Goal: Information Seeking & Learning: Check status

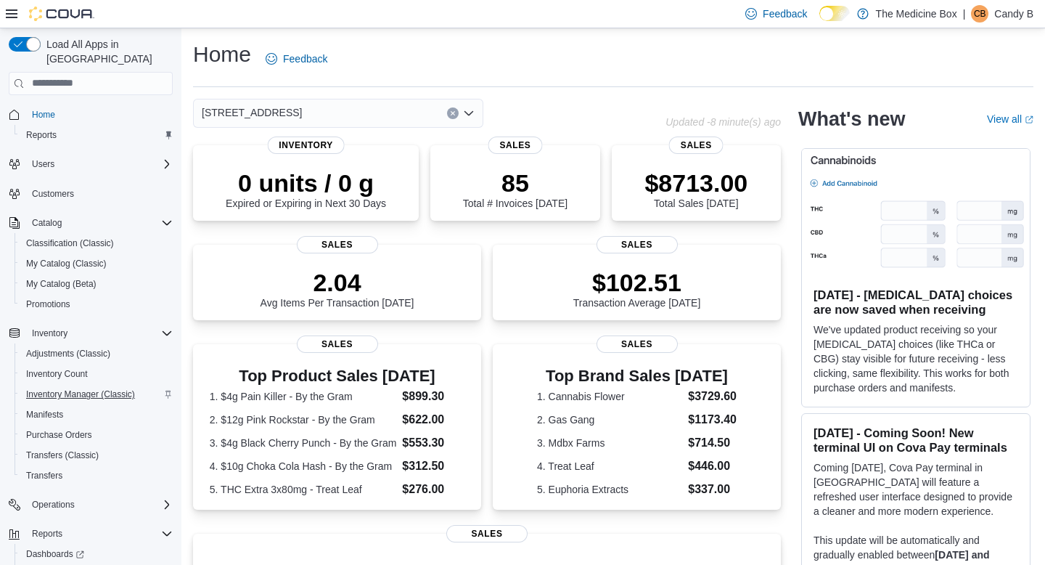
scroll to position [52, 0]
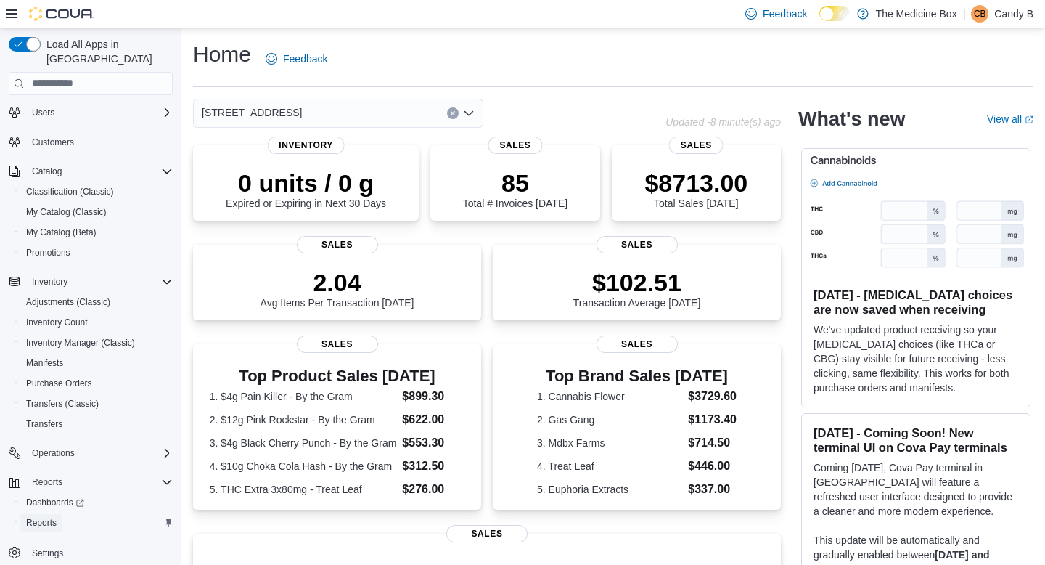
click at [46, 517] on span "Reports" at bounding box center [41, 523] width 30 height 12
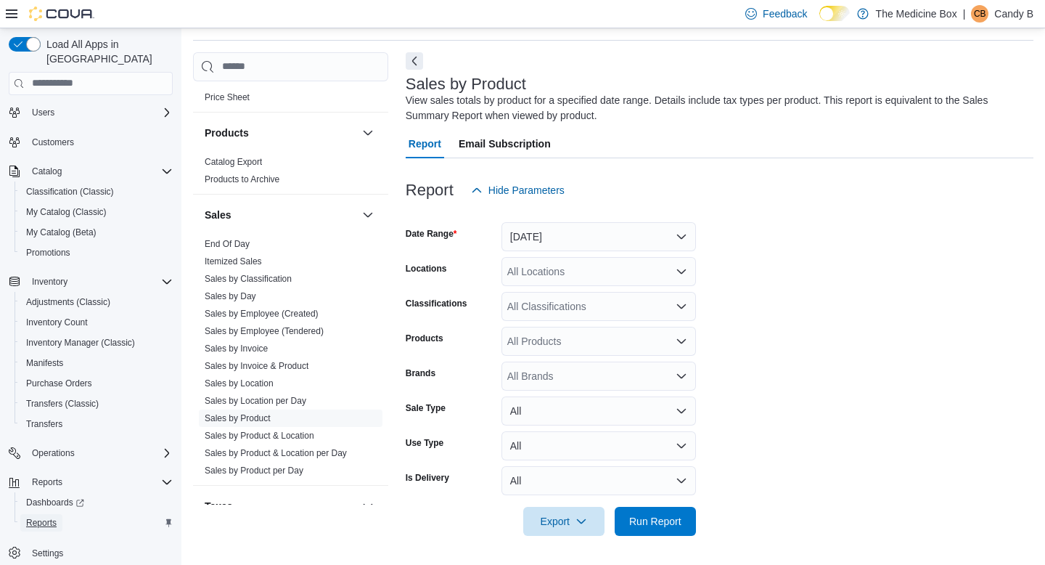
scroll to position [686, 0]
click at [265, 412] on link "Sales by Product" at bounding box center [238, 414] width 66 height 10
click at [561, 241] on button "[DATE]" at bounding box center [598, 236] width 194 height 29
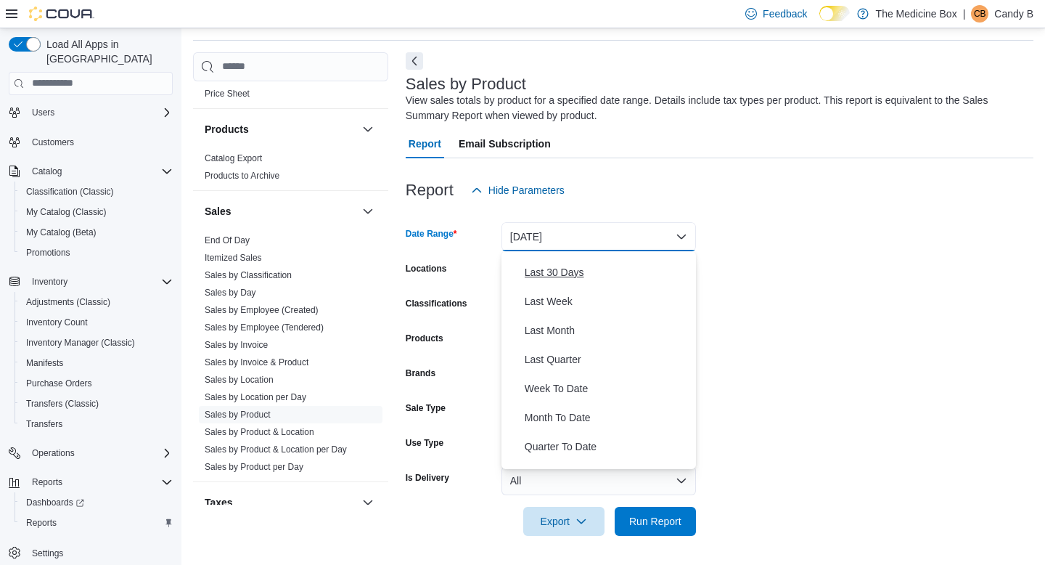
scroll to position [218, 0]
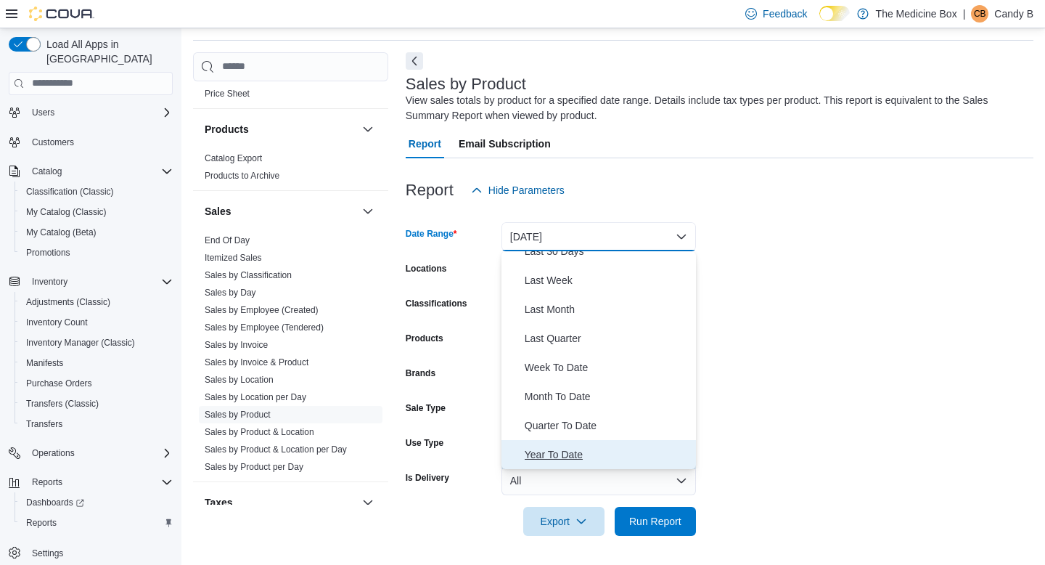
click at [579, 449] on span "Year To Date" at bounding box center [607, 454] width 165 height 17
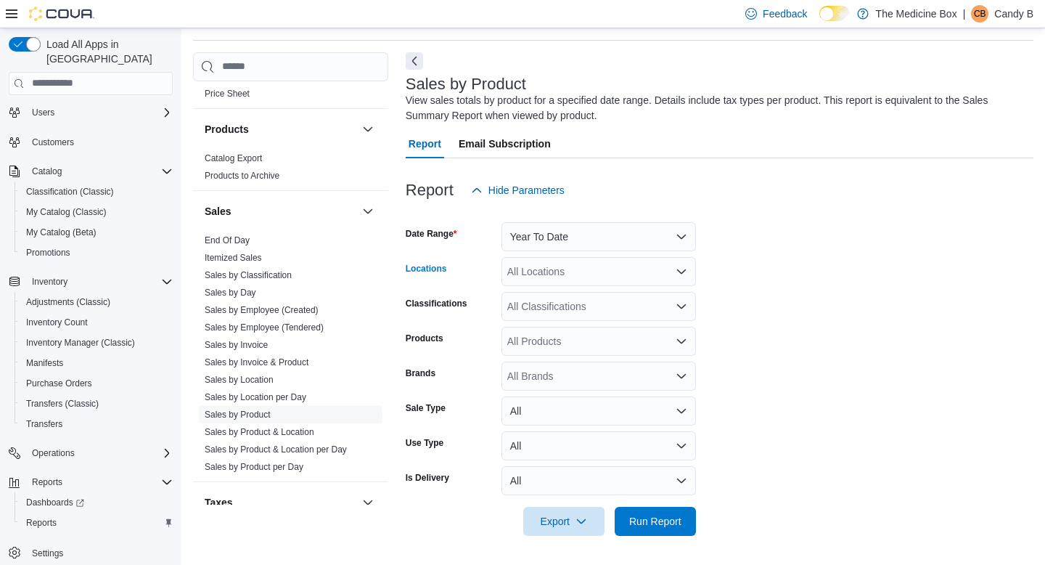
click at [550, 271] on div "All Locations" at bounding box center [598, 271] width 194 height 29
click at [562, 316] on span "[STREET_ADDRESS]" at bounding box center [583, 317] width 100 height 15
click at [754, 294] on form "Date Range Year To Date Locations [STREET_ADDRESS] Combo box. Selected. [STREET…" at bounding box center [720, 370] width 628 height 331
click at [620, 326] on form "Date Range Year To Date Locations [STREET_ADDRESS] Classifications All Classifi…" at bounding box center [720, 370] width 628 height 331
click at [620, 333] on div "All Products" at bounding box center [598, 341] width 194 height 29
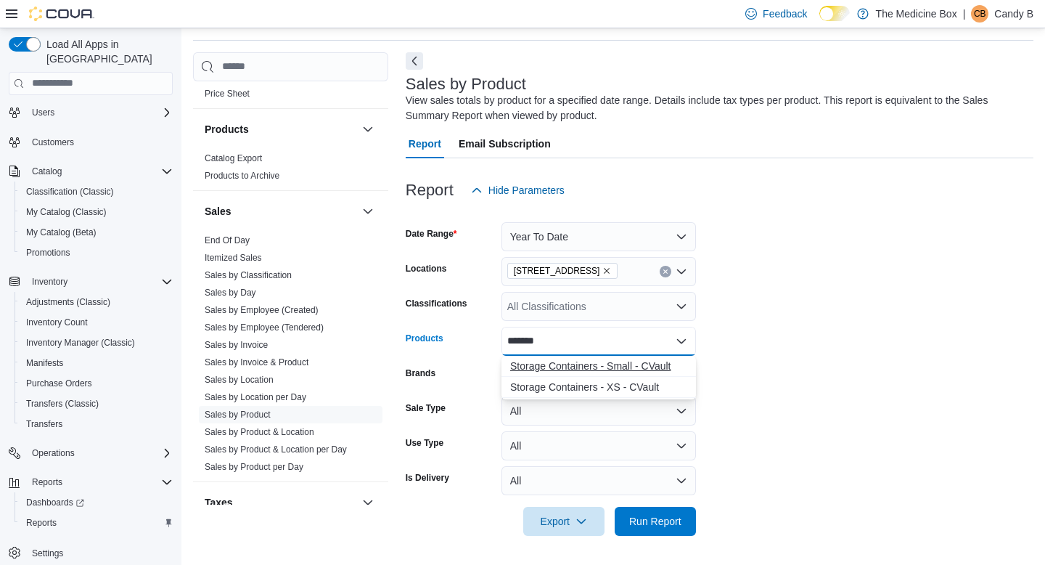
type input "*******"
click at [617, 366] on div "Storage Containers - Small - CVault" at bounding box center [598, 365] width 177 height 15
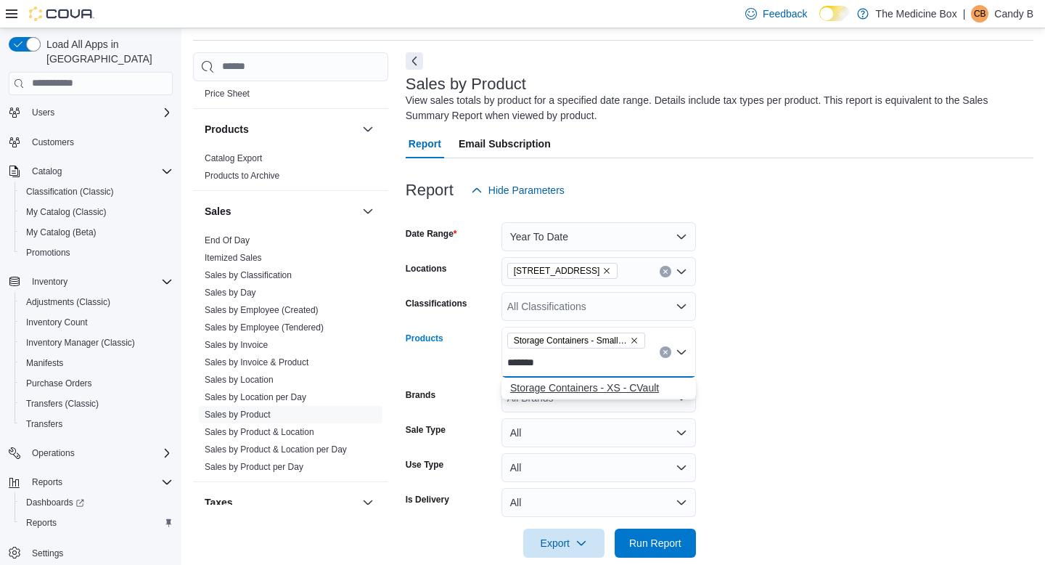
type input "*******"
click at [577, 390] on div "Storage Containers - XS - CVault" at bounding box center [598, 387] width 177 height 15
click at [745, 390] on form "Date Range Year To Date Locations [STREET_ADDRESS] Classifications All Classifi…" at bounding box center [720, 381] width 628 height 353
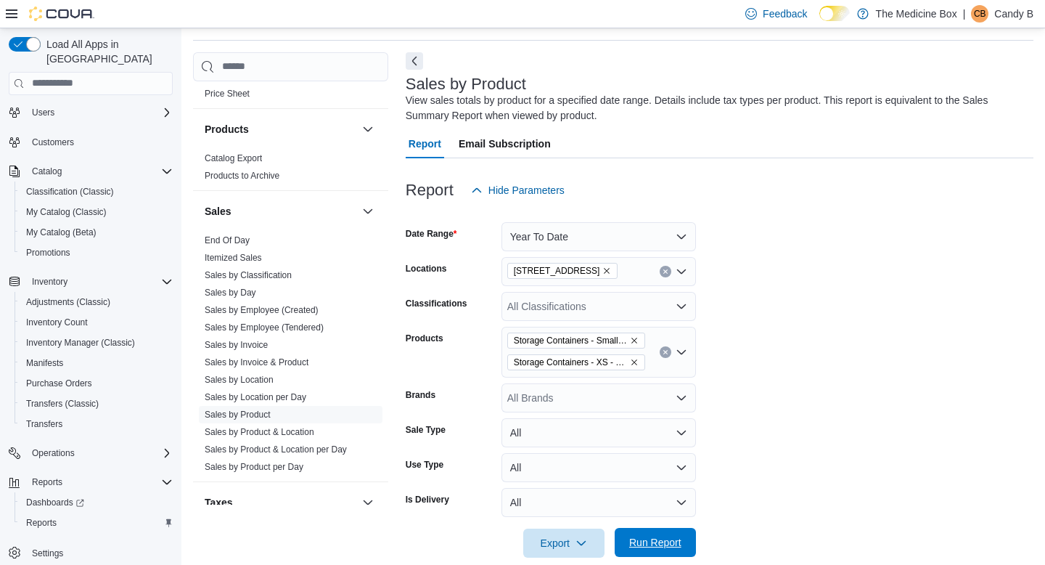
click at [657, 544] on span "Run Report" at bounding box center [655, 542] width 52 height 15
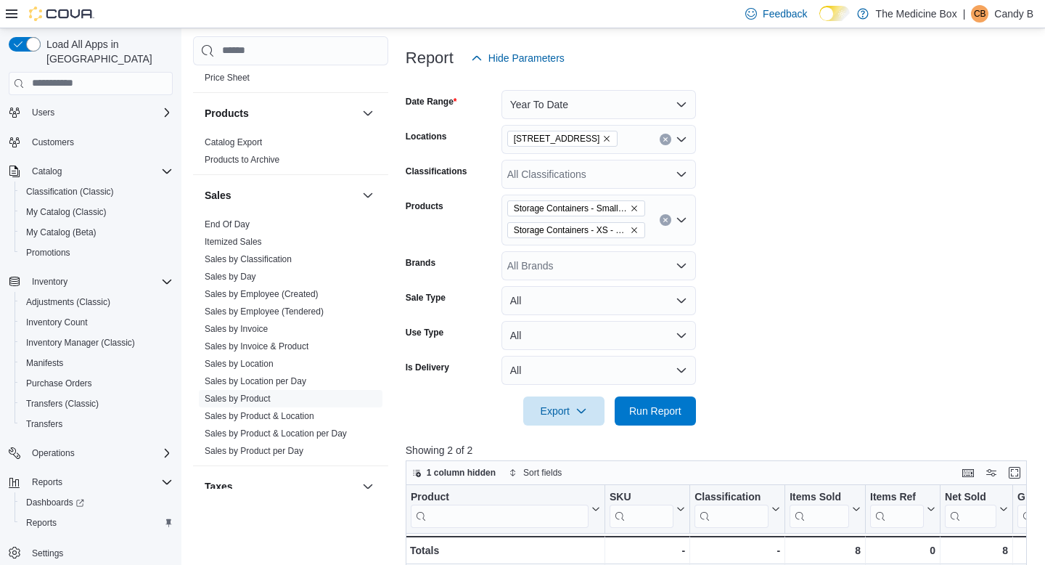
scroll to position [171, 0]
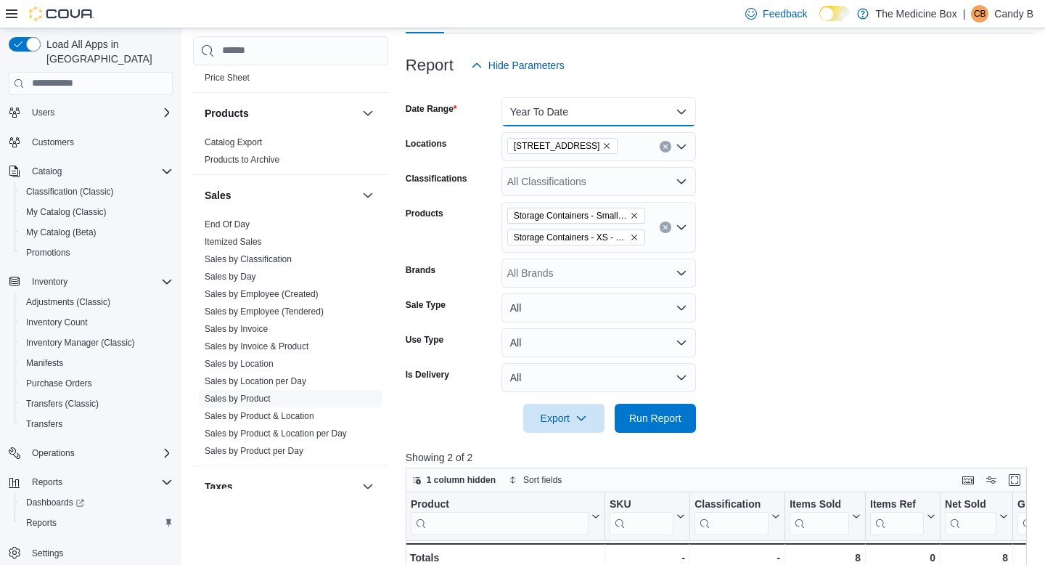
click at [585, 121] on button "Year To Date" at bounding box center [598, 111] width 194 height 29
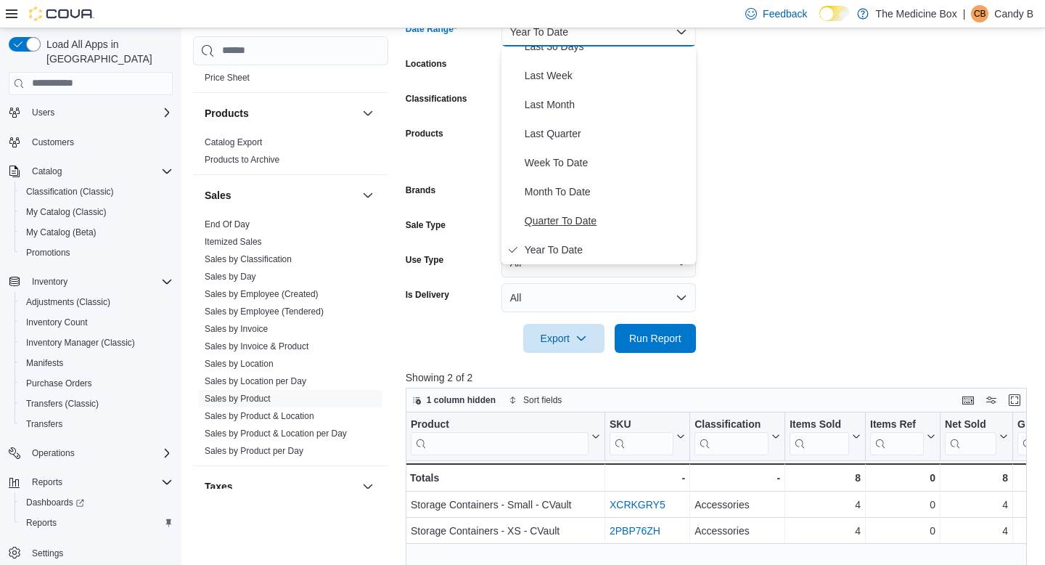
scroll to position [241, 0]
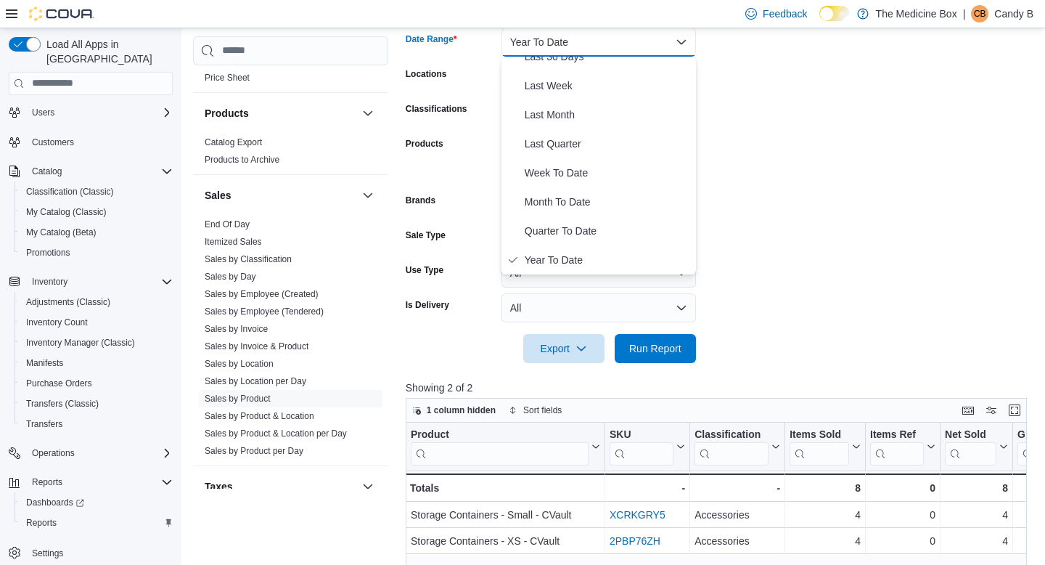
click at [868, 270] on form "Date Range Year To Date Locations [STREET_ADDRESS] Classifications All Classifi…" at bounding box center [720, 186] width 628 height 353
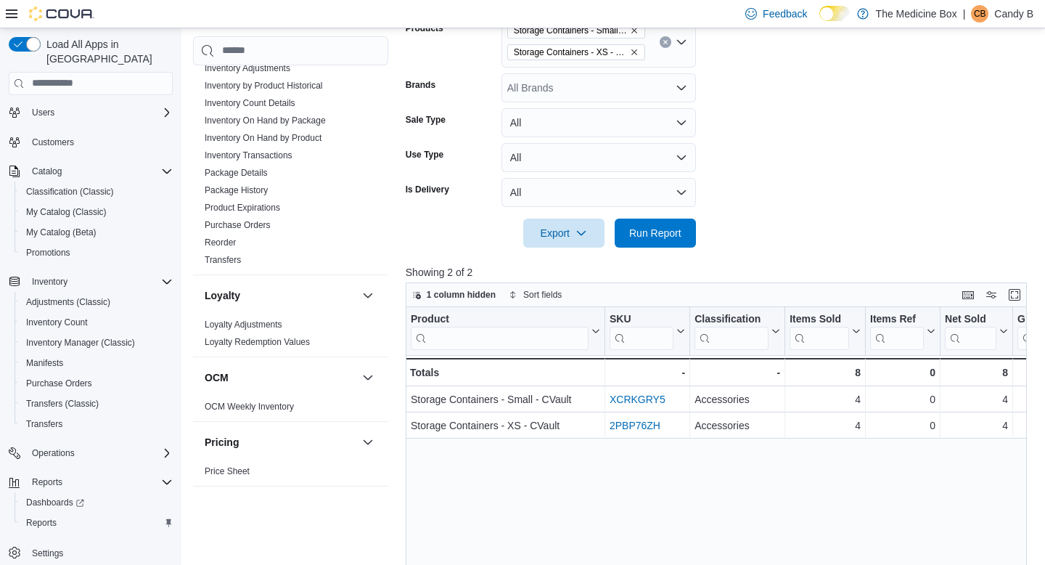
scroll to position [200, 0]
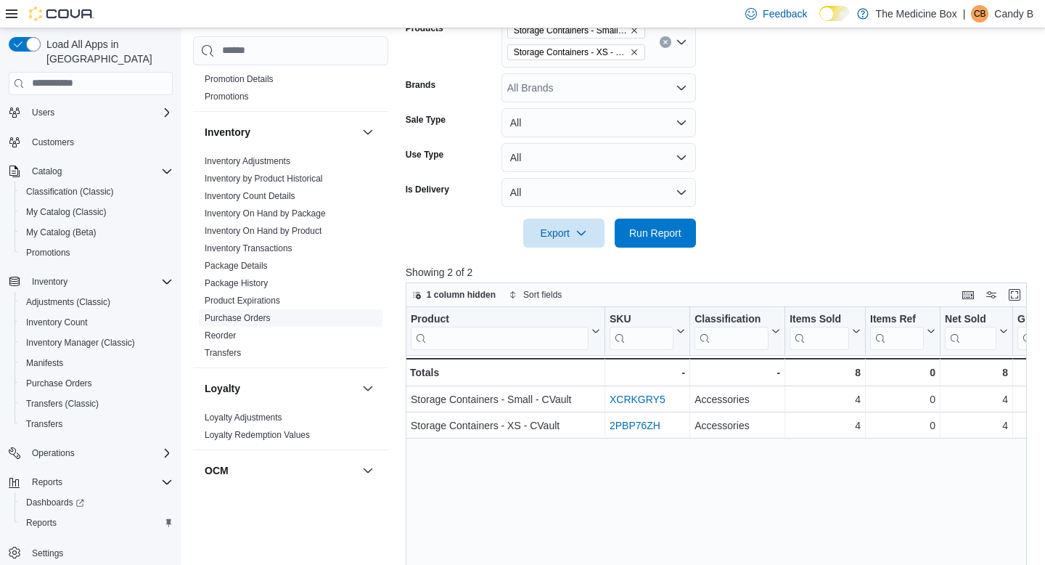
click at [271, 318] on link "Purchase Orders" at bounding box center [238, 318] width 66 height 10
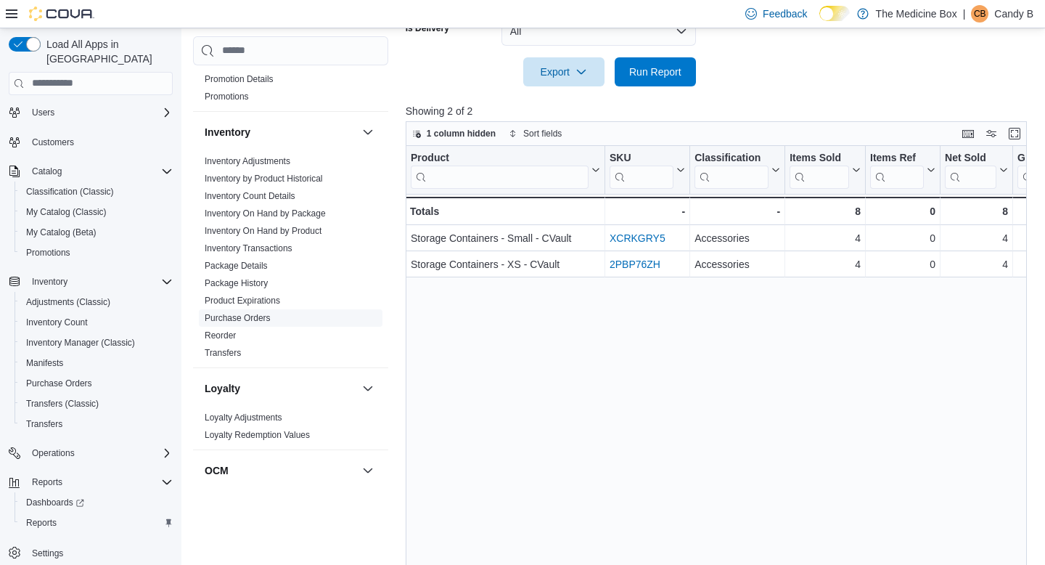
click at [259, 324] on span "Purchase Orders" at bounding box center [291, 317] width 184 height 17
click at [249, 316] on link "Purchase Orders" at bounding box center [238, 318] width 66 height 10
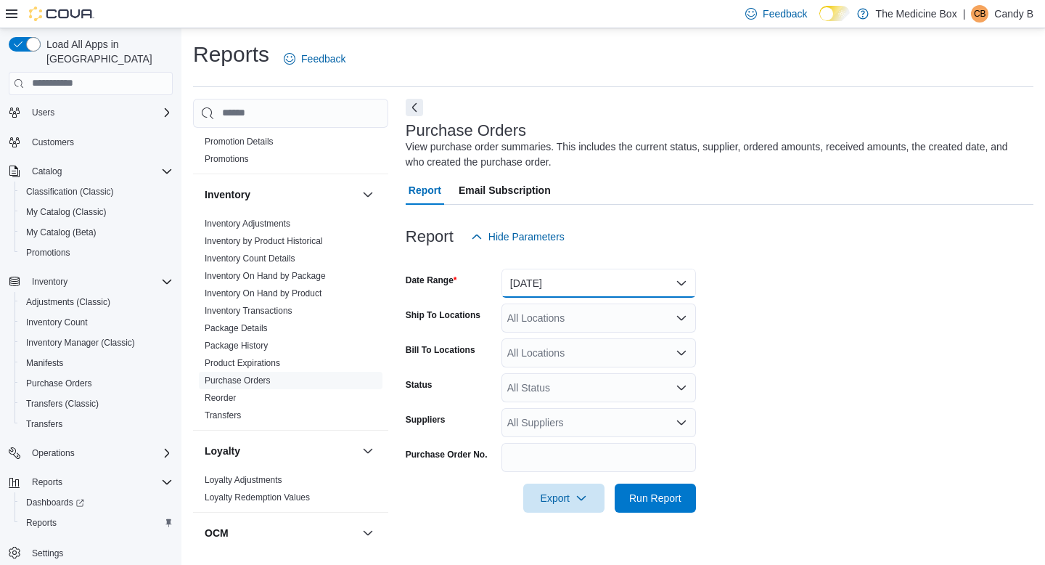
click at [618, 282] on button "[DATE]" at bounding box center [598, 282] width 194 height 29
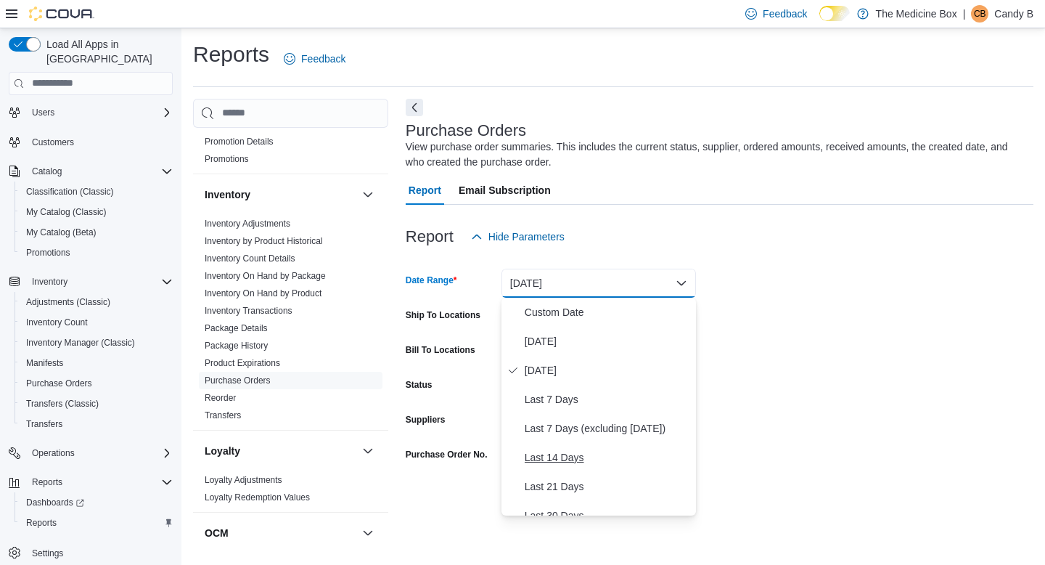
scroll to position [218, 0]
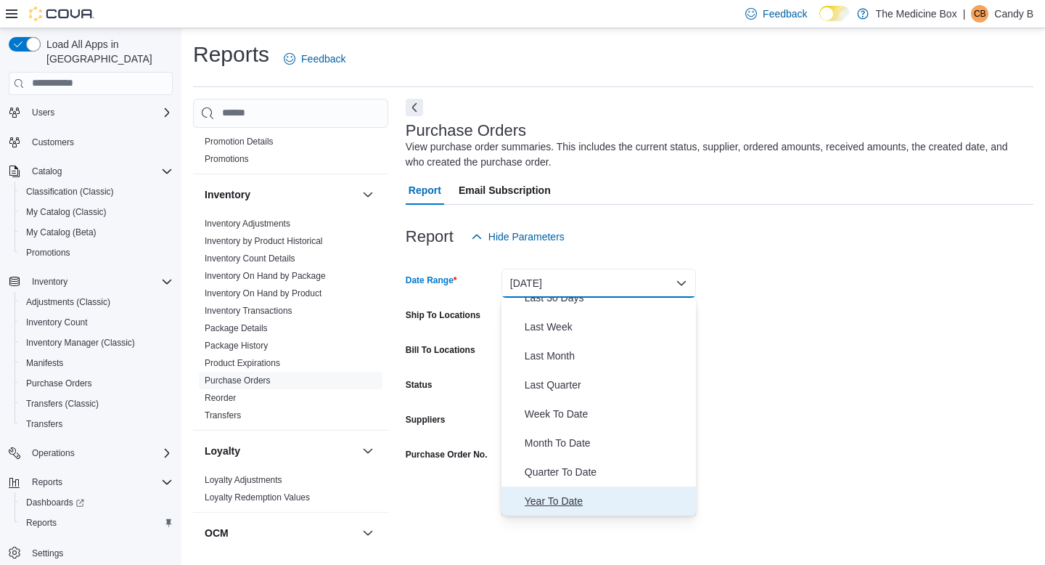
click at [575, 501] on span "Year To Date" at bounding box center [607, 500] width 165 height 17
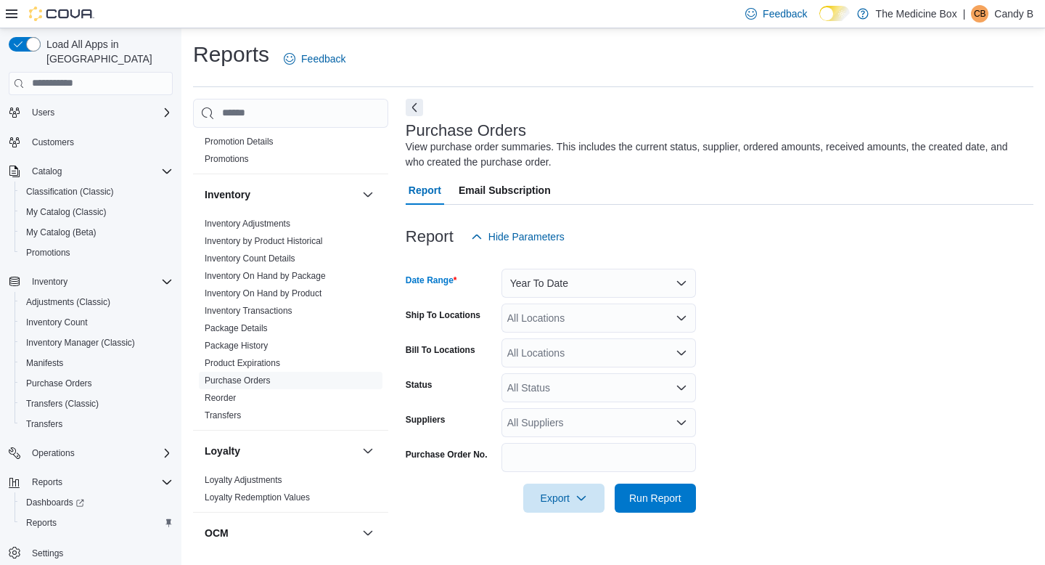
click at [784, 347] on form "Date Range Year To Date Ship To Locations All Locations Bill To Locations All L…" at bounding box center [720, 381] width 628 height 261
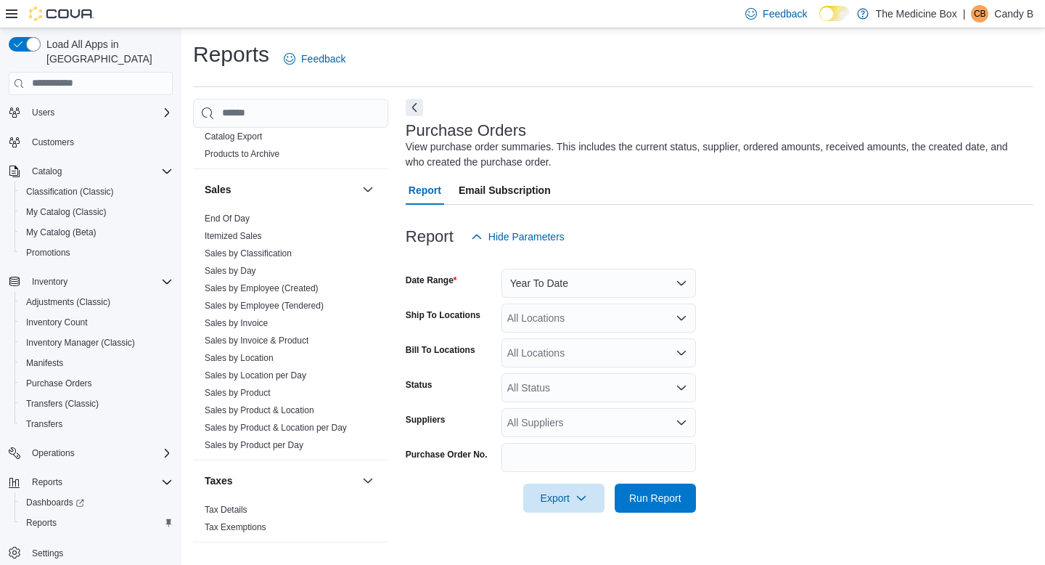
scroll to position [759, 0]
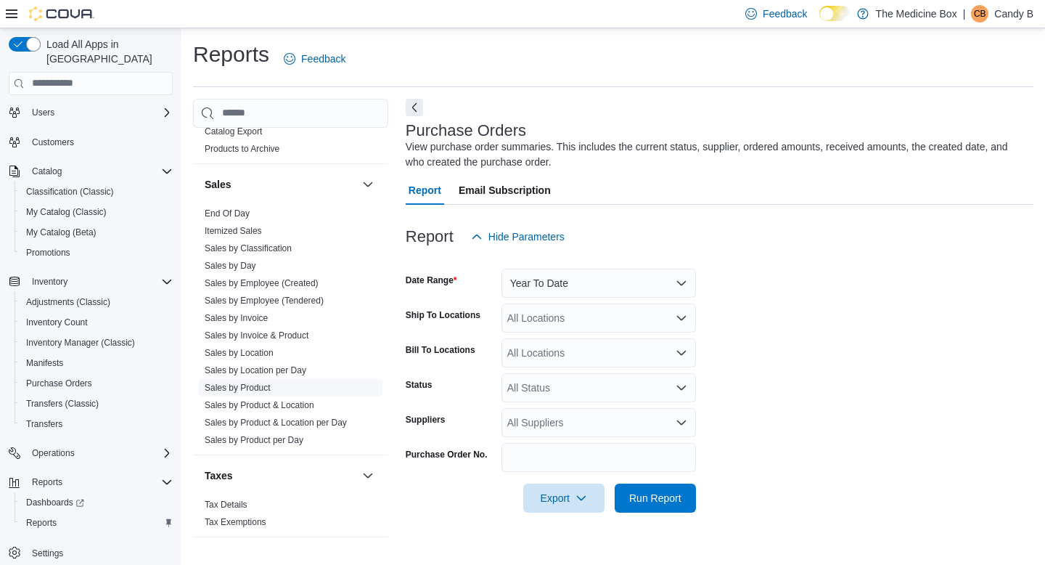
click at [266, 382] on link "Sales by Product" at bounding box center [238, 387] width 66 height 10
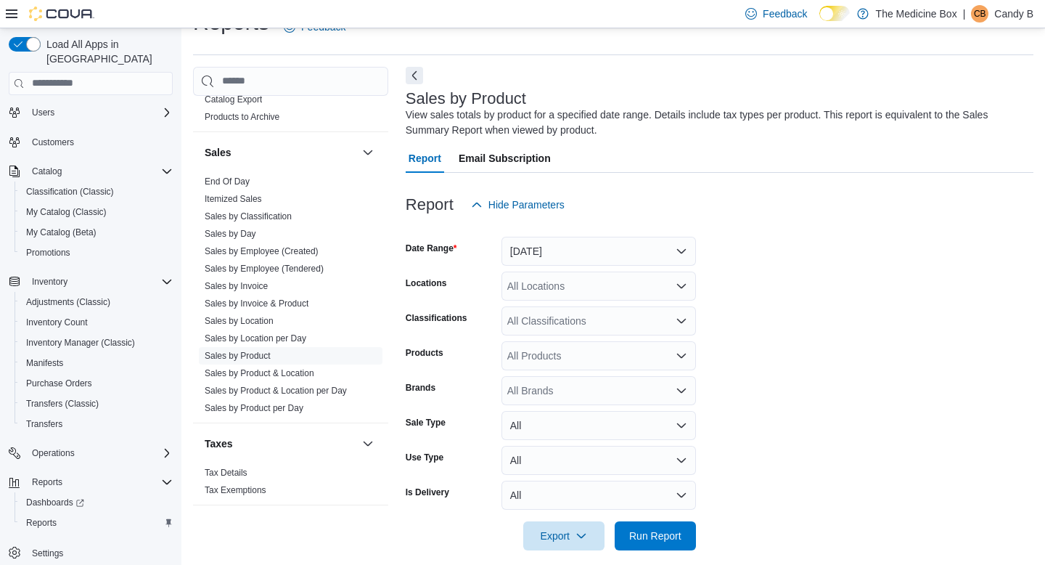
scroll to position [46, 0]
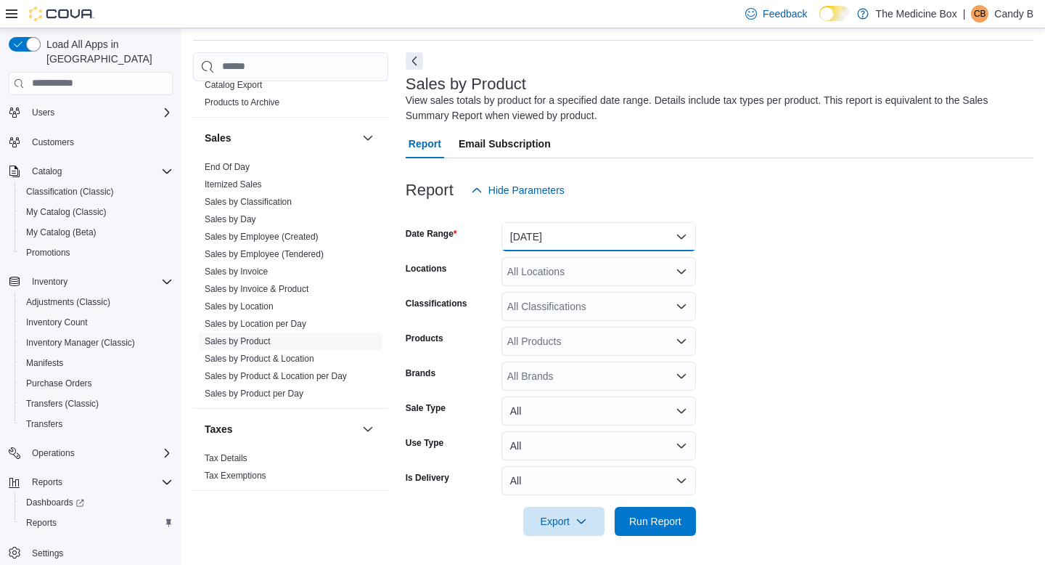
click at [538, 224] on button "[DATE]" at bounding box center [598, 236] width 194 height 29
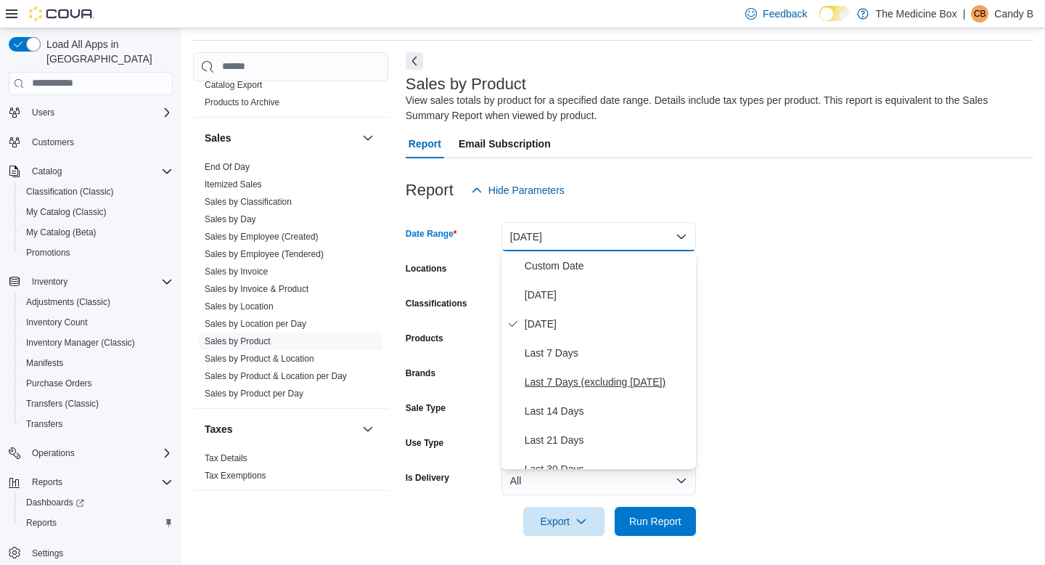
scroll to position [218, 0]
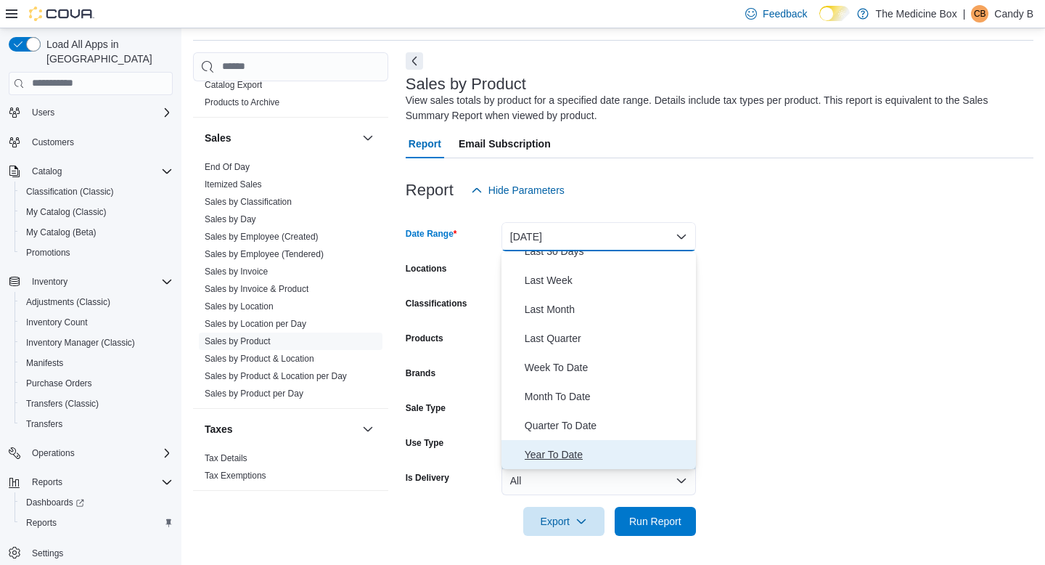
click at [565, 454] on span "Year To Date" at bounding box center [607, 454] width 165 height 17
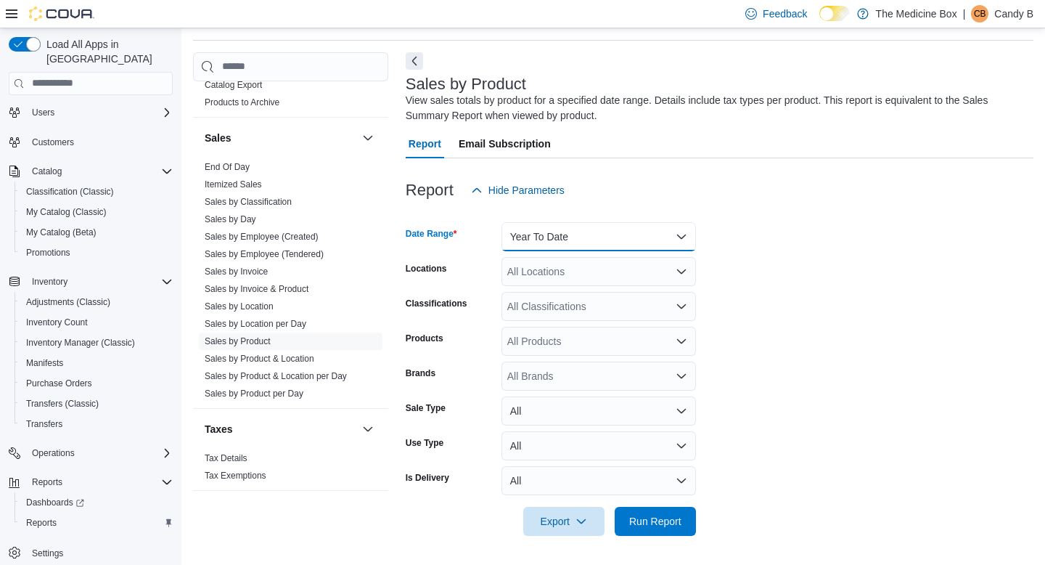
click at [548, 231] on button "Year To Date" at bounding box center [598, 236] width 194 height 29
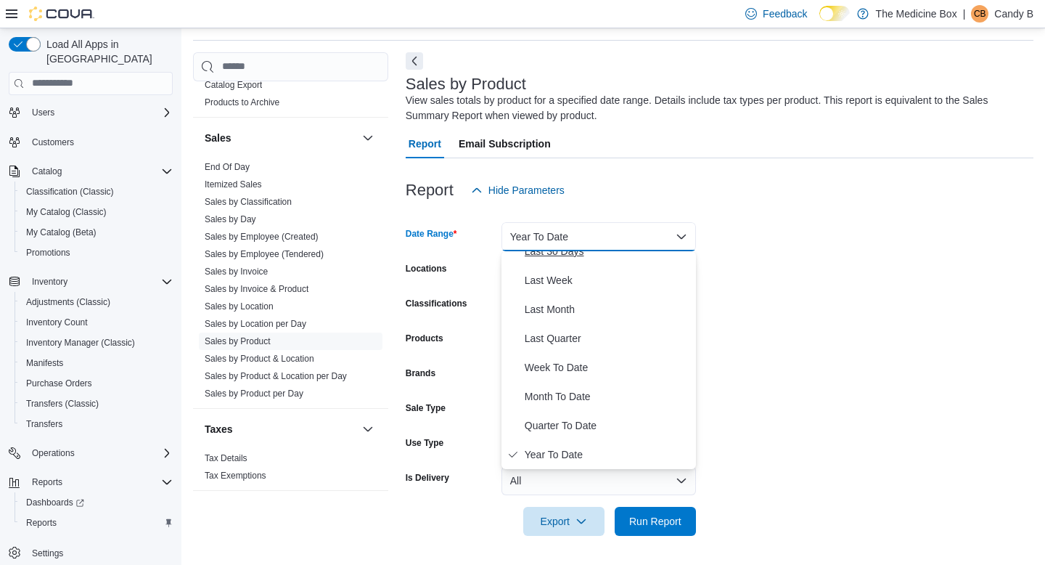
scroll to position [0, 0]
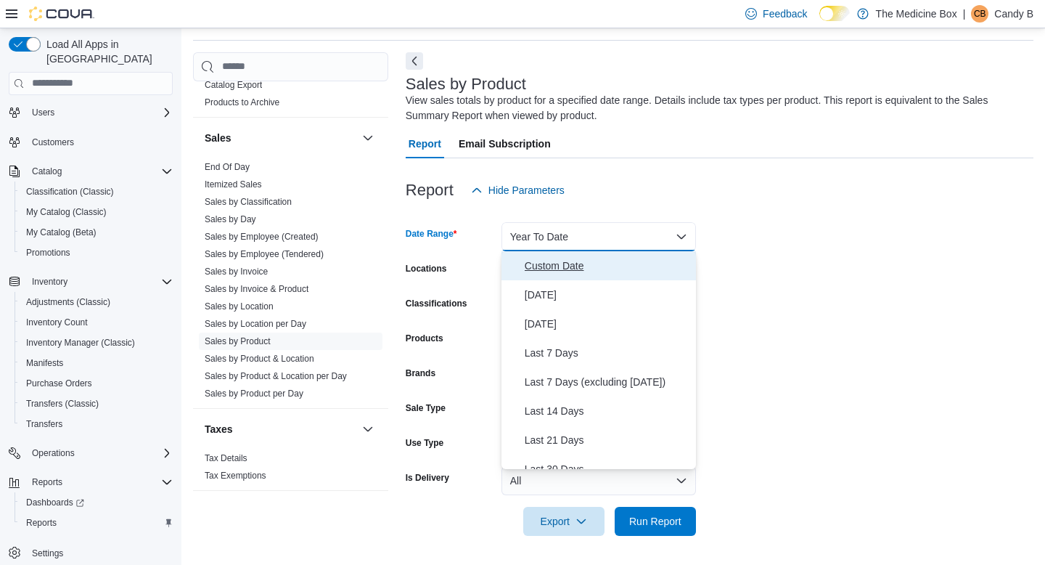
click at [547, 270] on span "Custom Date" at bounding box center [607, 265] width 165 height 17
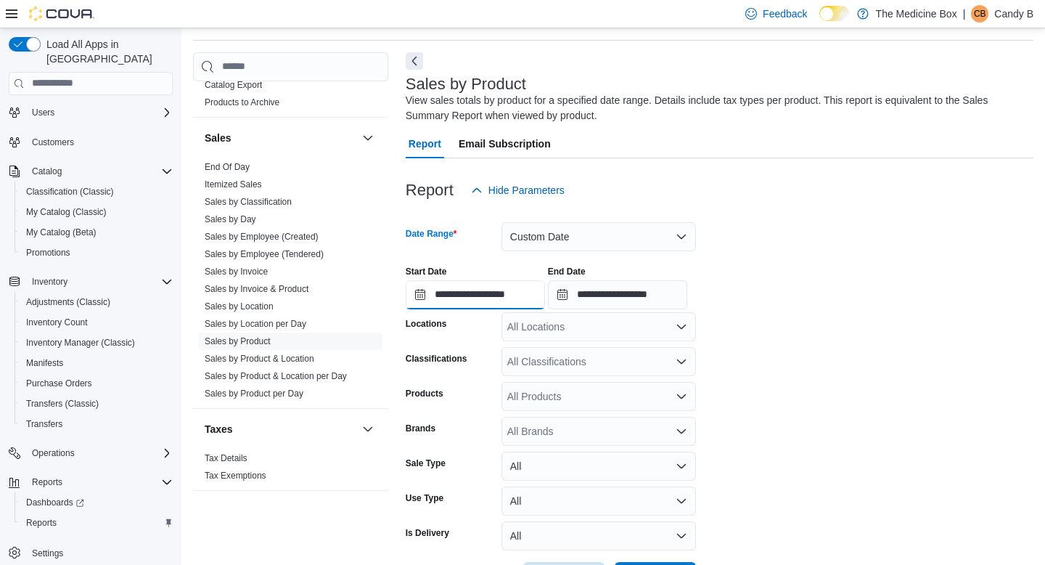
click at [457, 295] on input "**********" at bounding box center [475, 294] width 139 height 29
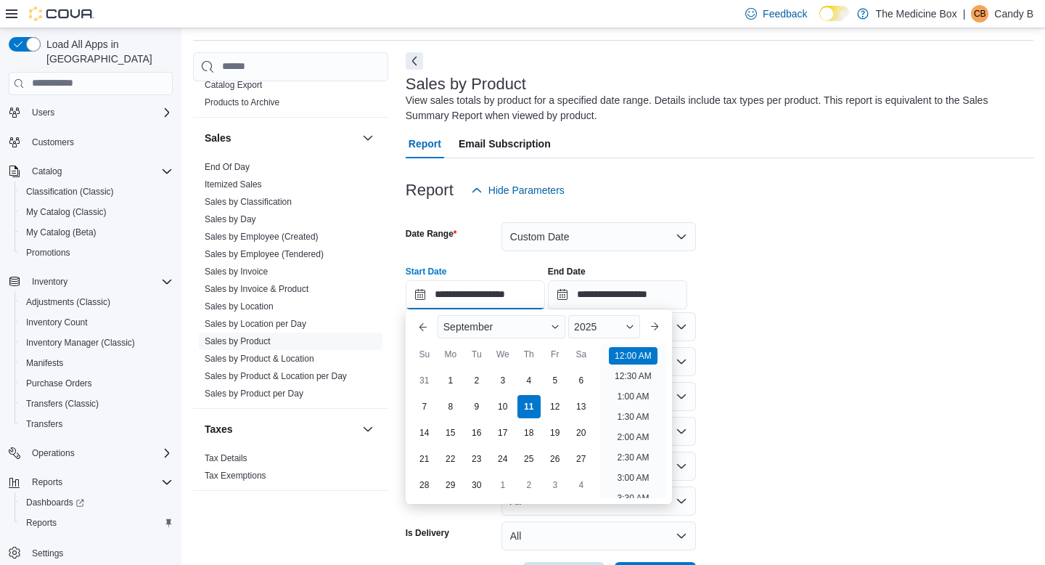
scroll to position [45, 0]
click at [627, 325] on div "2025" at bounding box center [604, 326] width 72 height 23
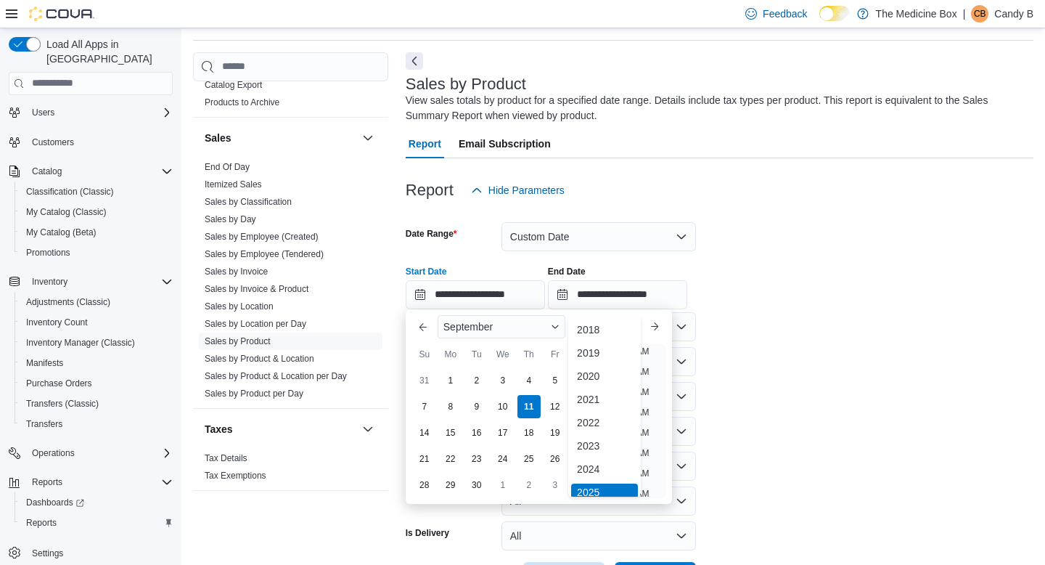
scroll to position [4, 0]
click at [586, 440] on div "2023" at bounding box center [604, 441] width 67 height 17
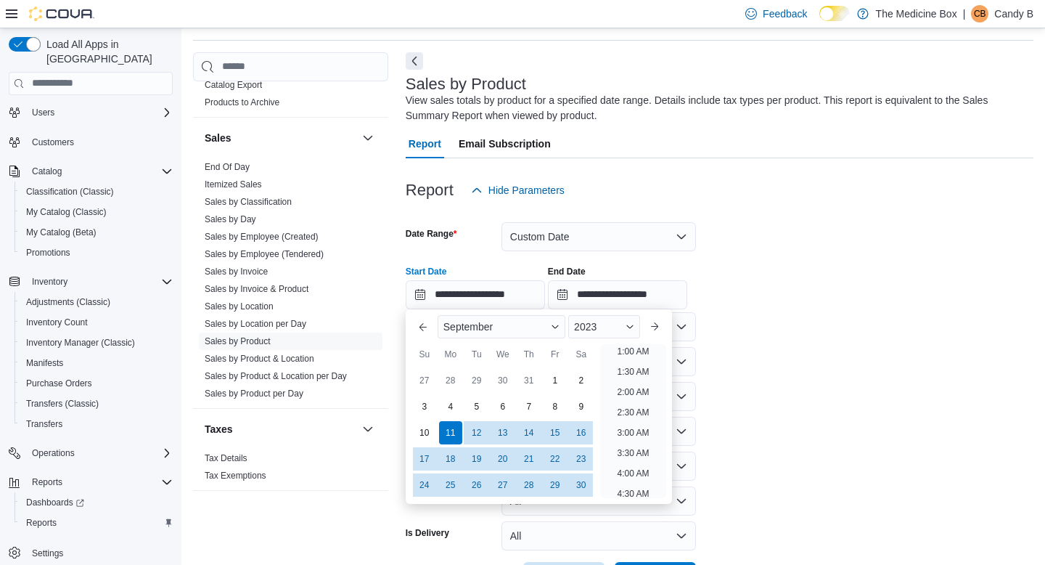
scroll to position [3, 0]
click at [422, 328] on button "Previous Month" at bounding box center [422, 326] width 23 height 23
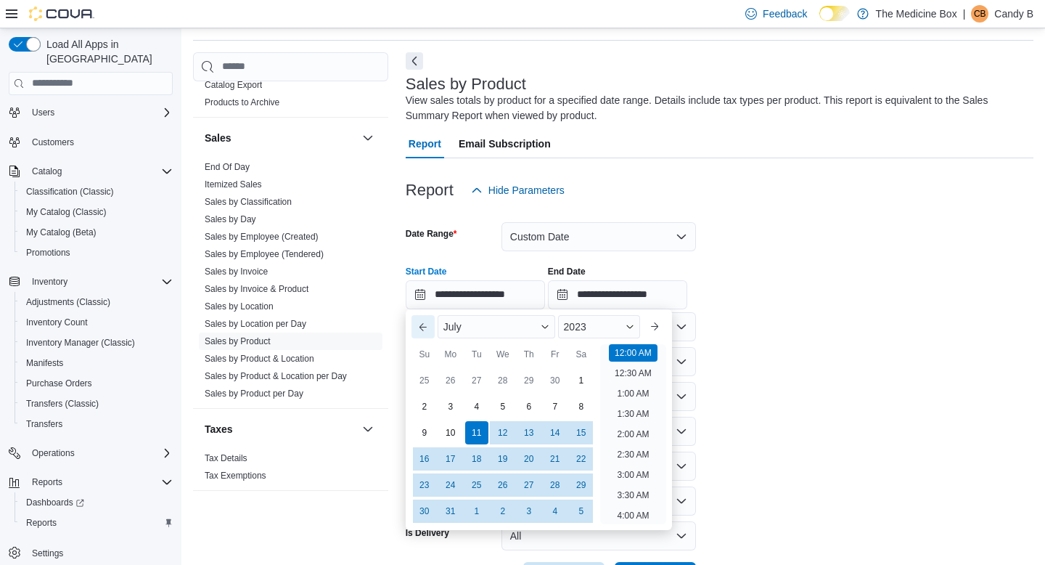
click at [422, 328] on button "Previous Month" at bounding box center [422, 326] width 23 height 23
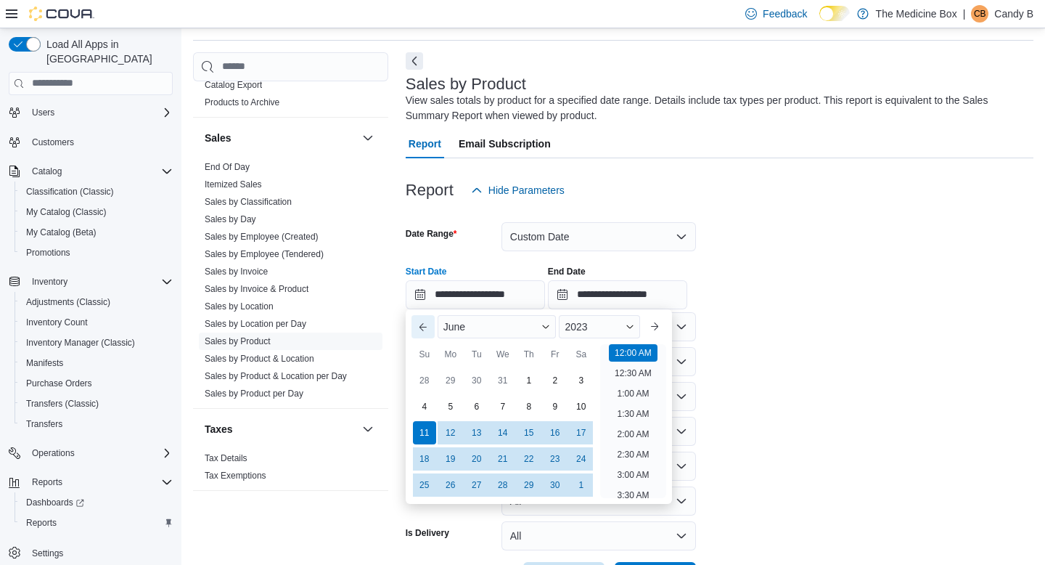
click at [422, 328] on button "Previous Month" at bounding box center [422, 326] width 23 height 23
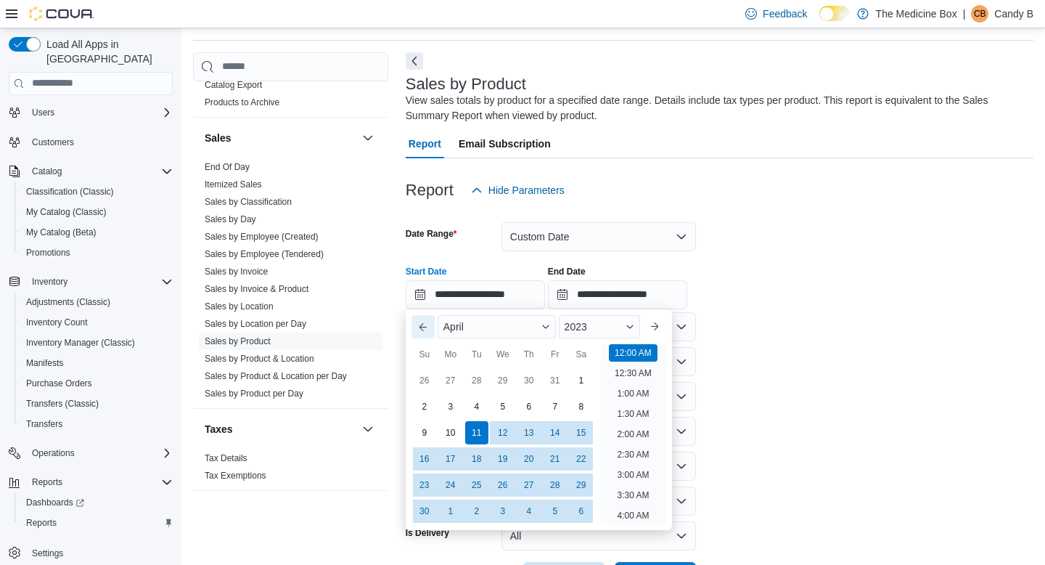
click at [422, 328] on button "Previous Month" at bounding box center [422, 326] width 23 height 23
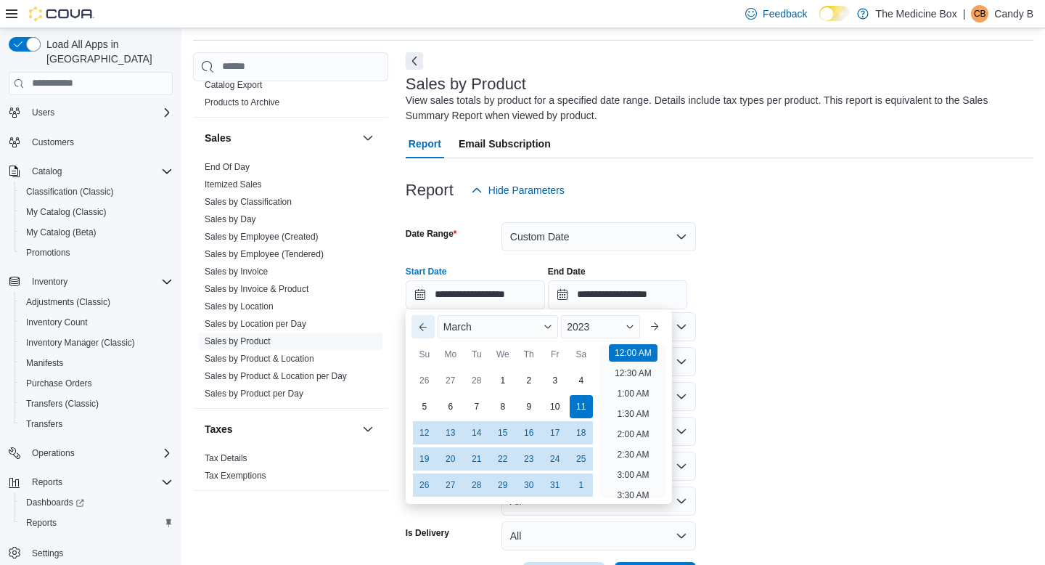
click at [422, 328] on button "Previous Month" at bounding box center [422, 326] width 23 height 23
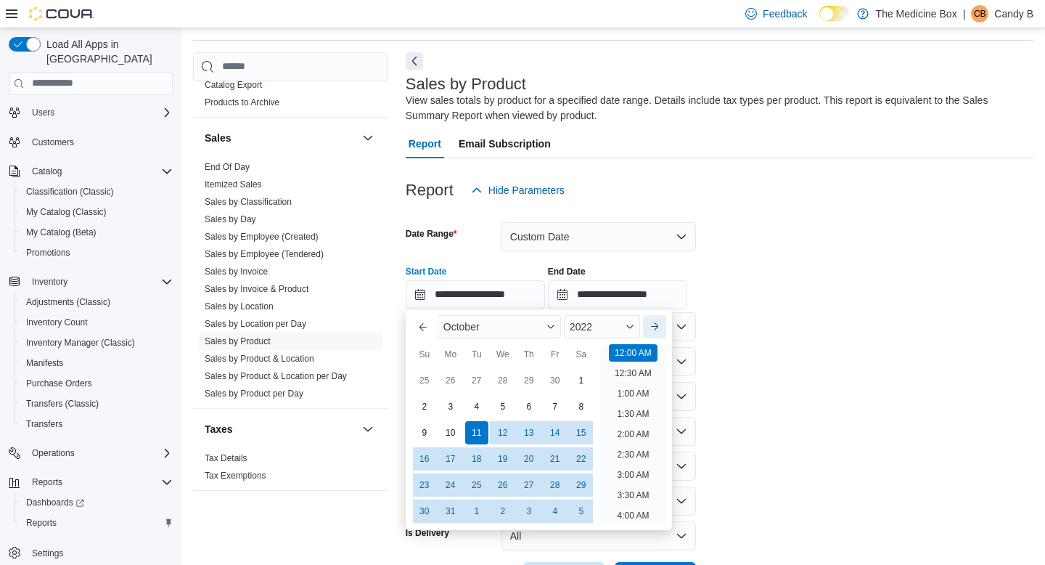
click at [662, 328] on button "Next month" at bounding box center [654, 326] width 23 height 23
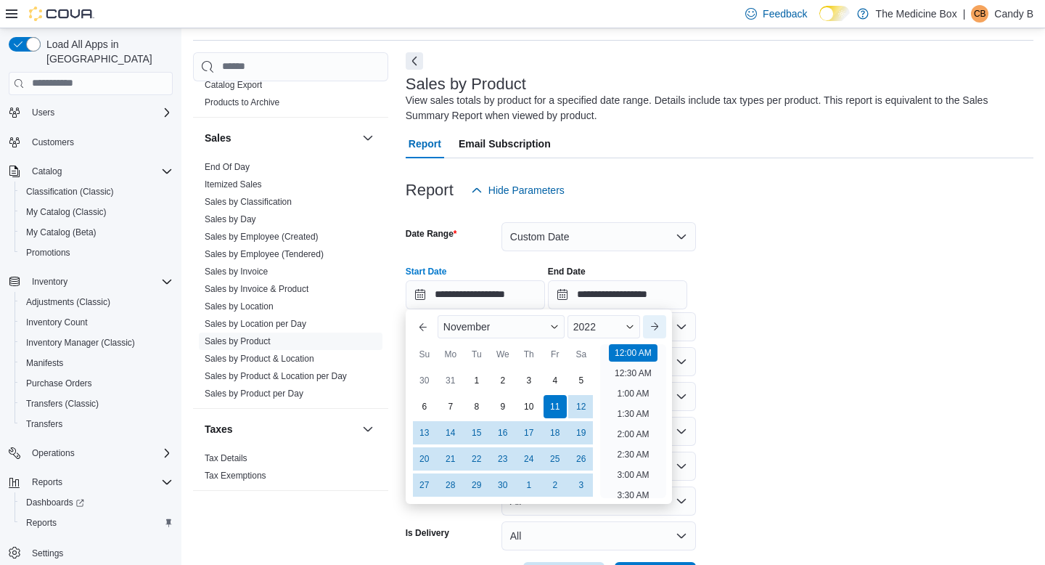
click at [662, 328] on button "Next month" at bounding box center [654, 326] width 23 height 23
click at [422, 374] on div "1" at bounding box center [423, 379] width 25 height 25
type input "**********"
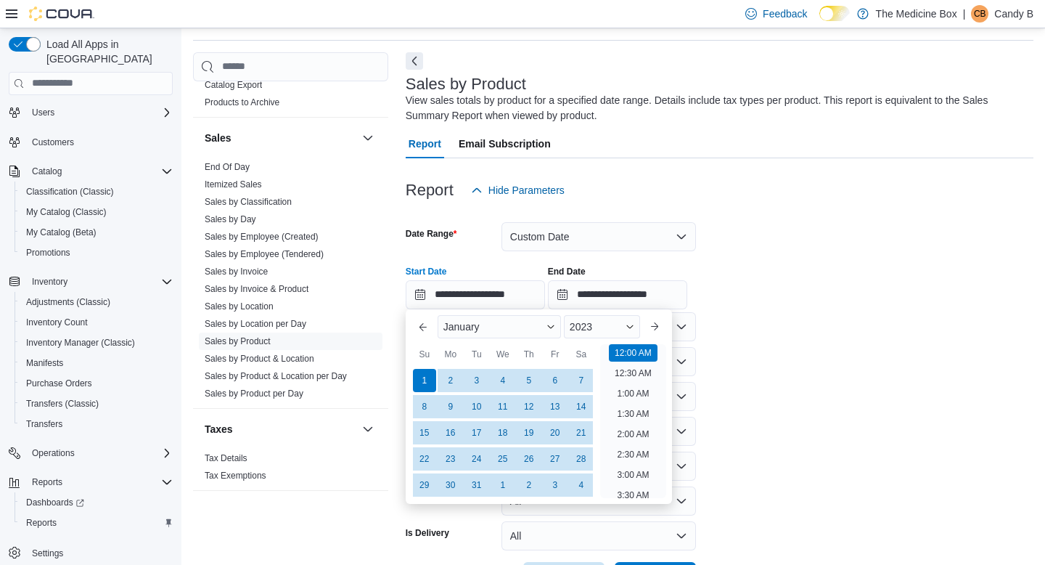
click at [809, 322] on form "**********" at bounding box center [720, 398] width 628 height 386
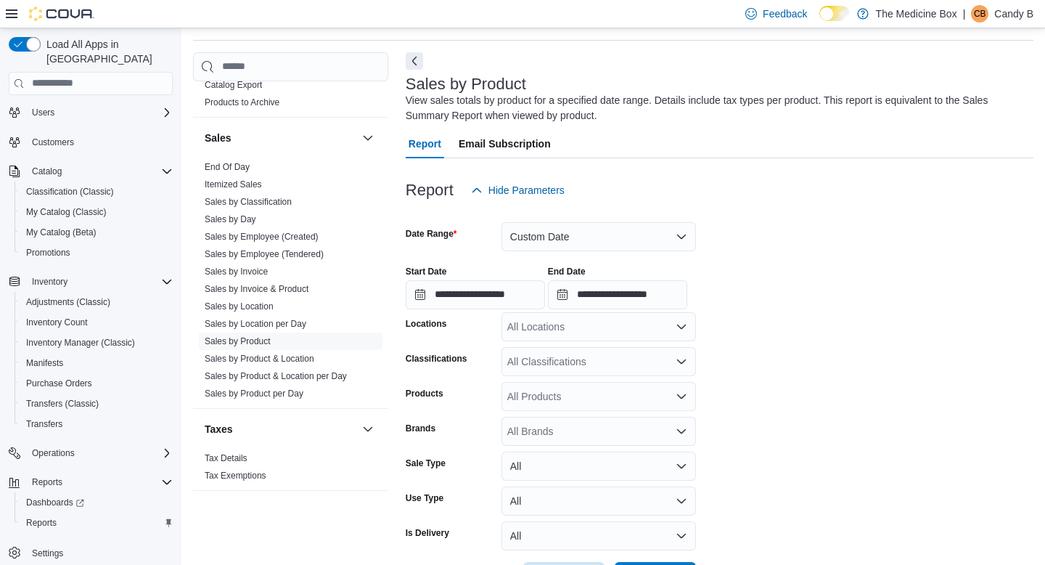
click at [524, 327] on div "All Locations" at bounding box center [598, 326] width 194 height 29
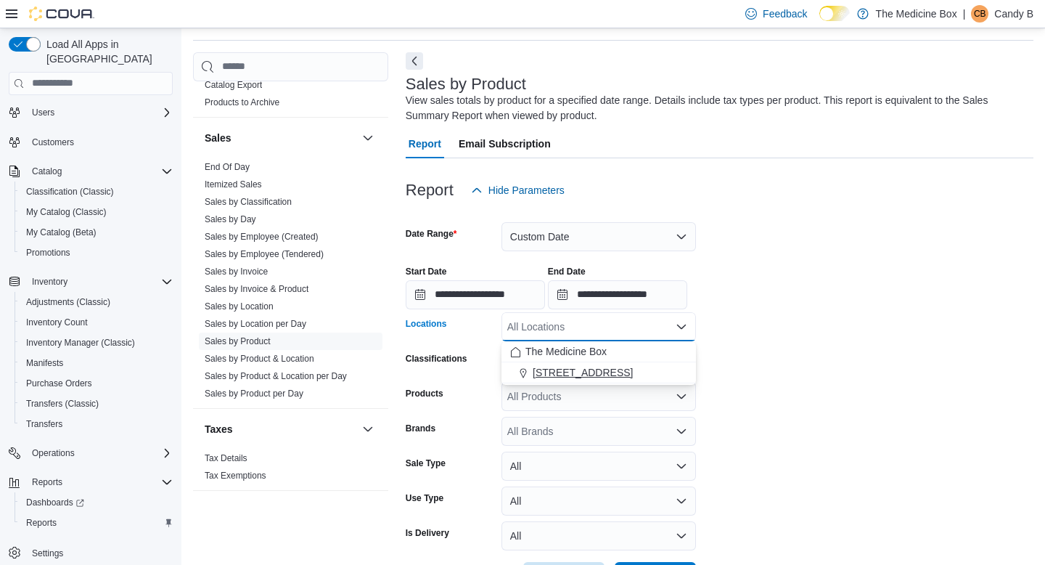
click at [571, 377] on span "[STREET_ADDRESS]" at bounding box center [583, 372] width 100 height 15
click at [790, 348] on form "**********" at bounding box center [720, 398] width 628 height 386
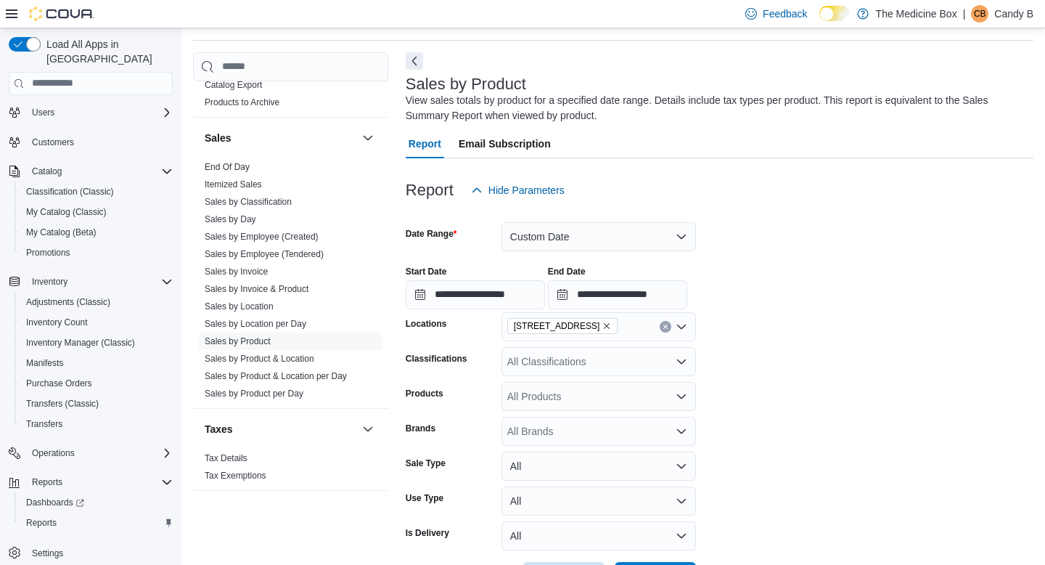
scroll to position [102, 0]
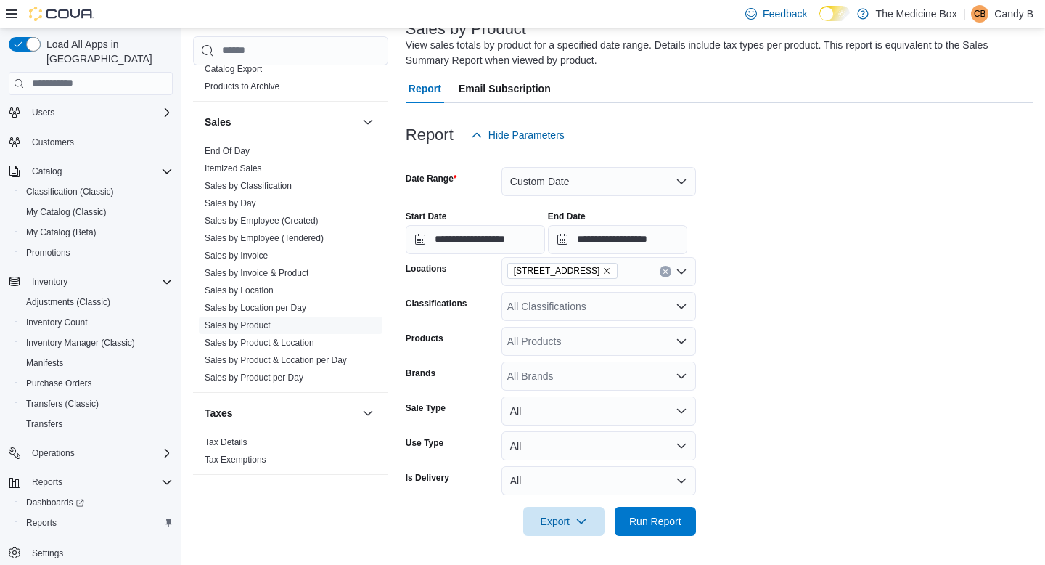
click at [610, 342] on div "All Products" at bounding box center [598, 341] width 194 height 29
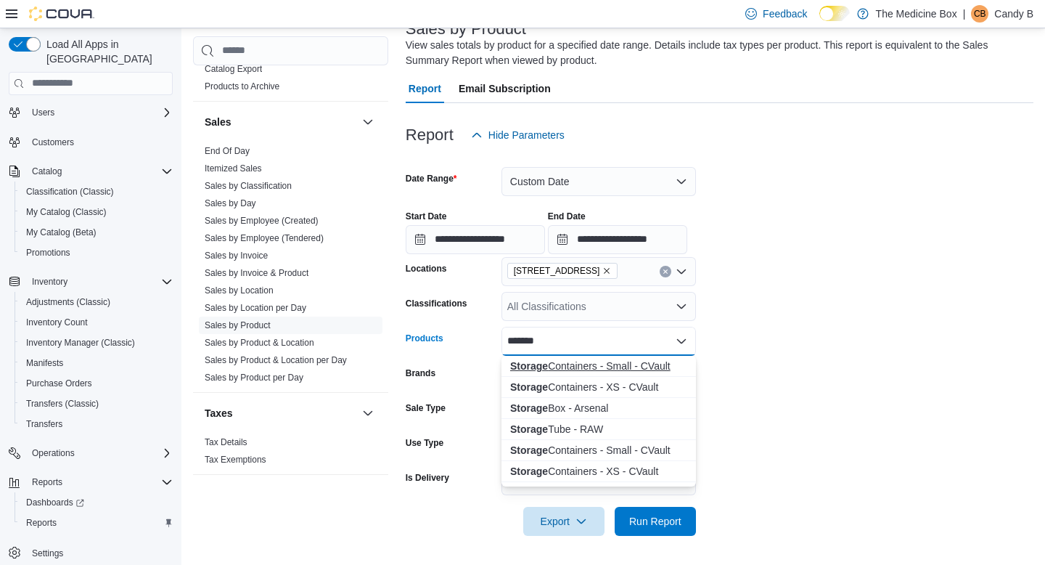
type input "*******"
click at [603, 361] on div "Storage Containers - Small - CVault" at bounding box center [598, 365] width 177 height 15
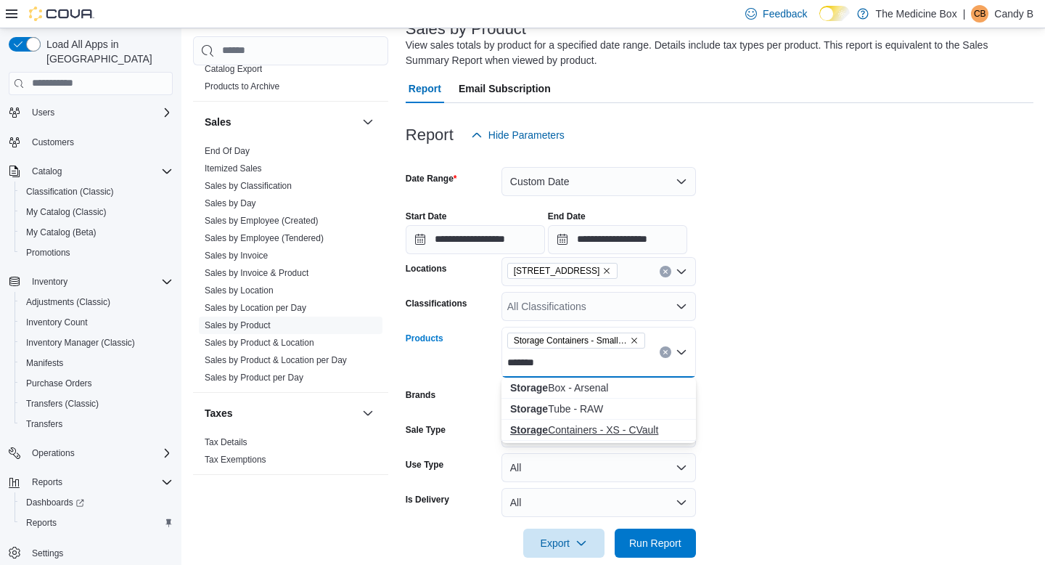
type input "*******"
click at [594, 423] on div "Storage Containers - XS - CVault" at bounding box center [598, 429] width 177 height 15
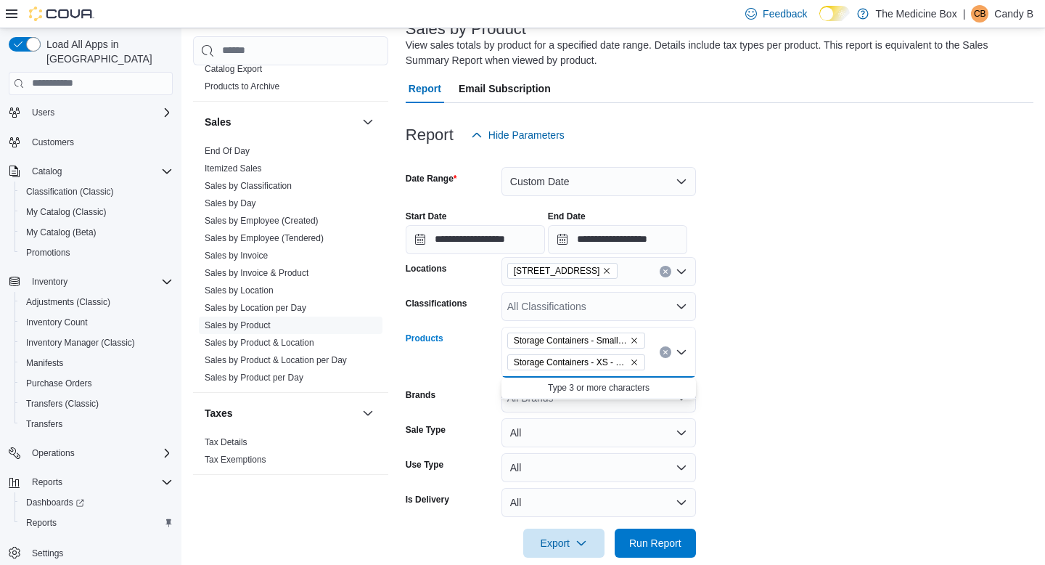
click at [772, 376] on form "**********" at bounding box center [720, 353] width 628 height 408
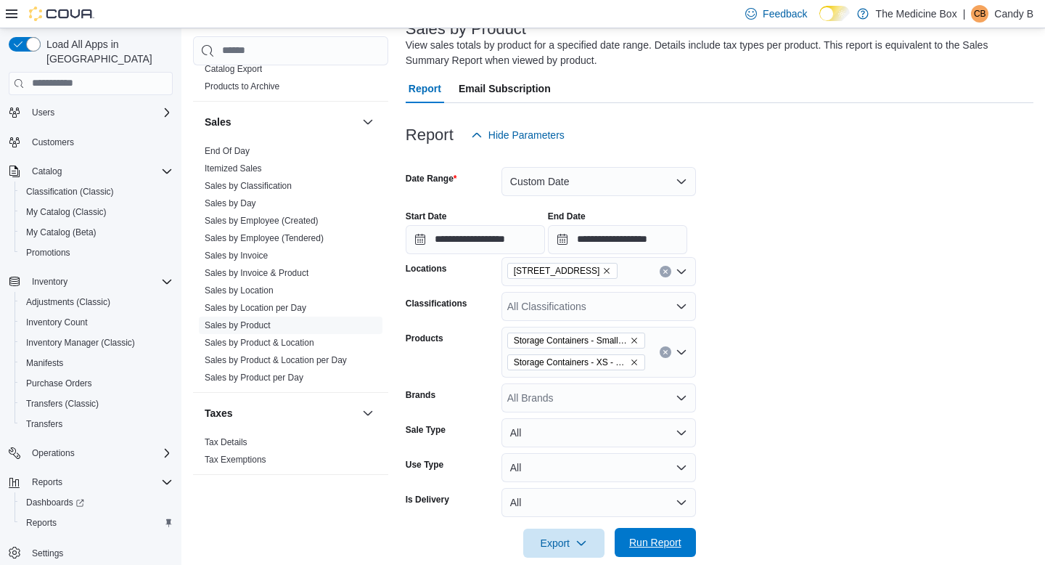
click at [683, 530] on span "Run Report" at bounding box center [655, 542] width 64 height 29
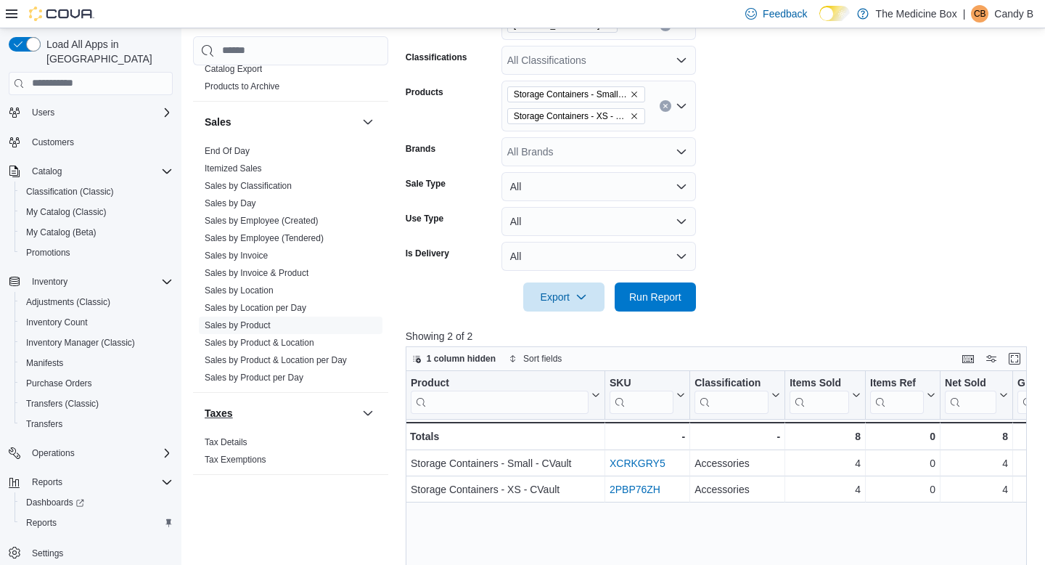
scroll to position [387, 0]
